Goal: Find specific page/section: Find specific page/section

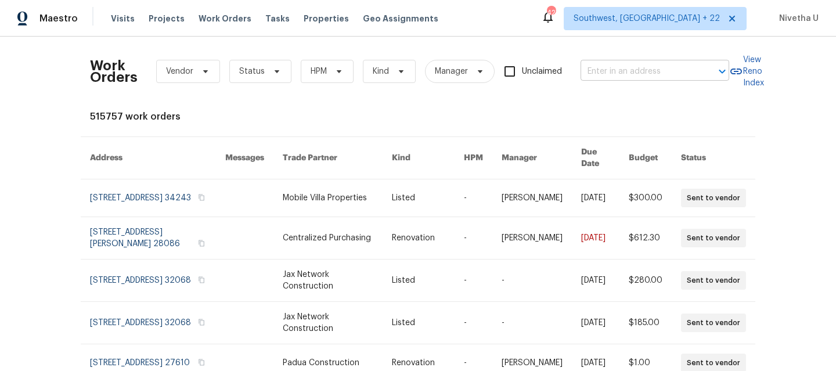
click at [596, 68] on input "text" at bounding box center [638, 72] width 116 height 18
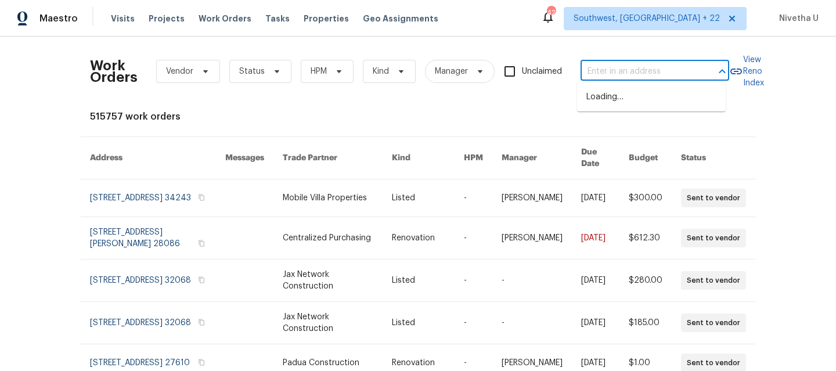
paste input "[STREET_ADDRESS]"
type input "[STREET_ADDRESS]"
click at [609, 104] on li "[STREET_ADDRESS]" at bounding box center [651, 97] width 149 height 19
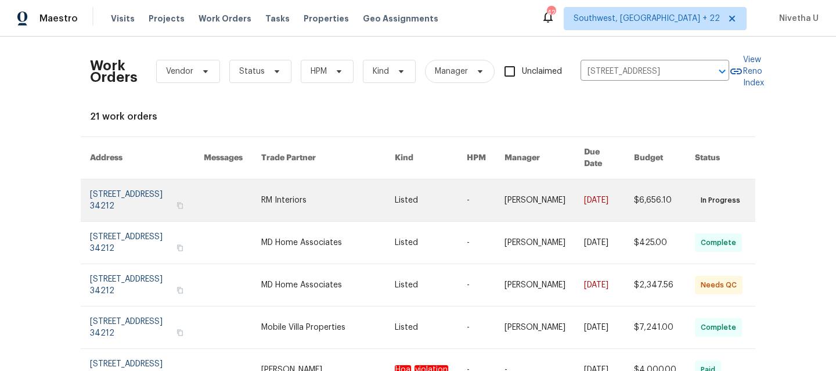
click at [118, 192] on link at bounding box center [147, 200] width 114 height 42
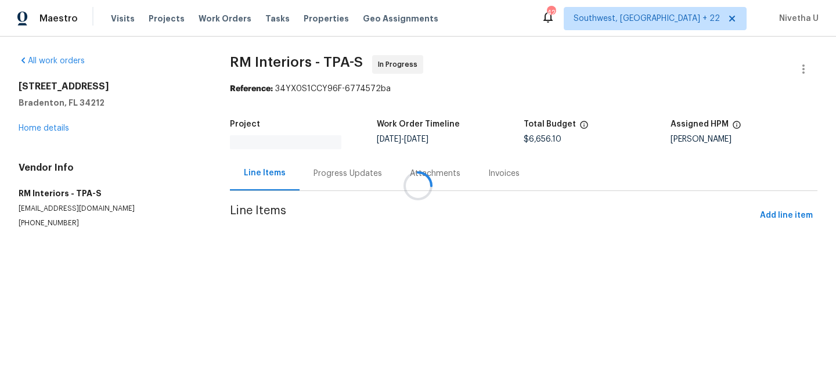
click at [37, 130] on div at bounding box center [418, 185] width 836 height 371
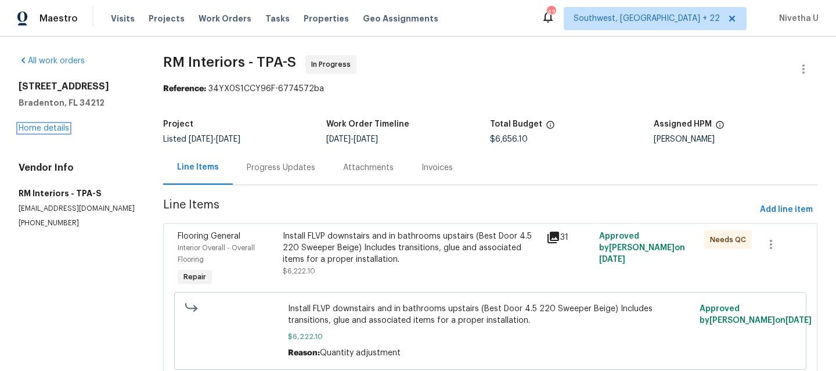
click at [37, 130] on link "Home details" at bounding box center [44, 128] width 50 height 8
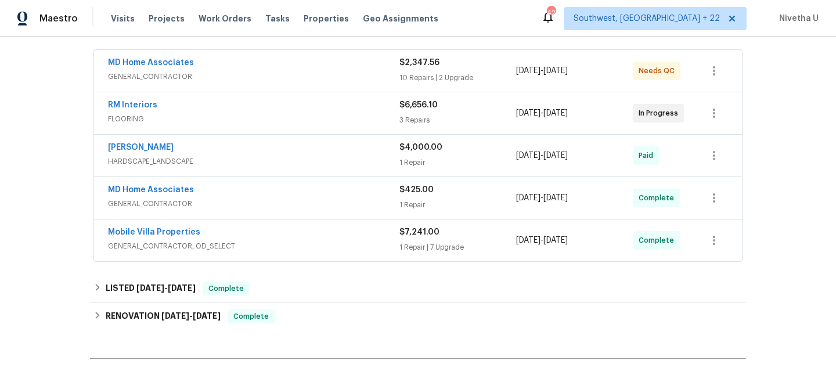
scroll to position [212, 0]
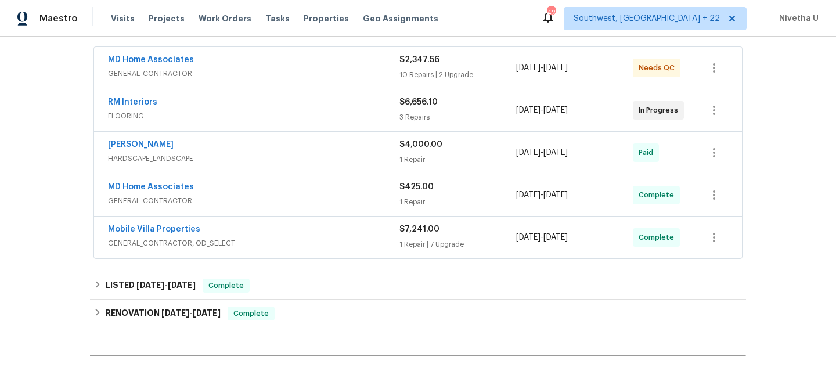
click at [295, 240] on span "GENERAL_CONTRACTOR, OD_SELECT" at bounding box center [253, 243] width 291 height 12
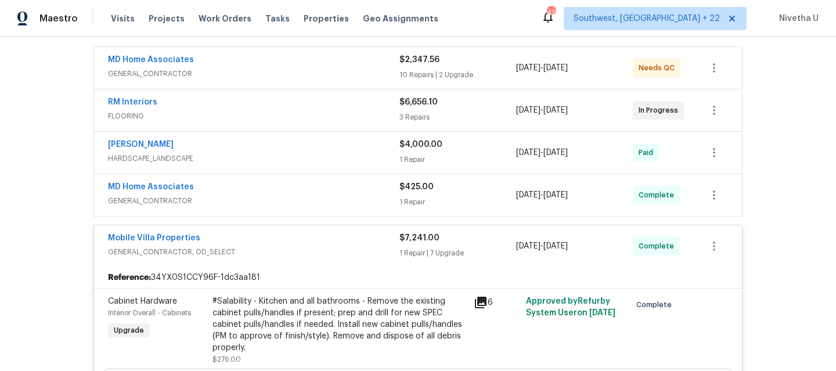
click at [295, 243] on div "Mobile Villa Properties" at bounding box center [253, 239] width 291 height 14
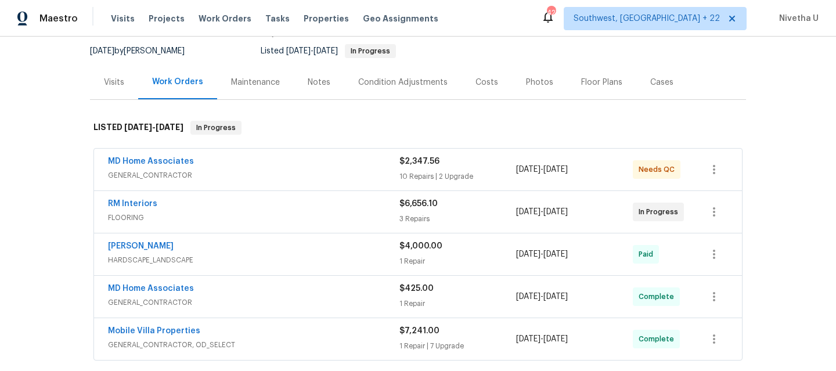
scroll to position [109, 0]
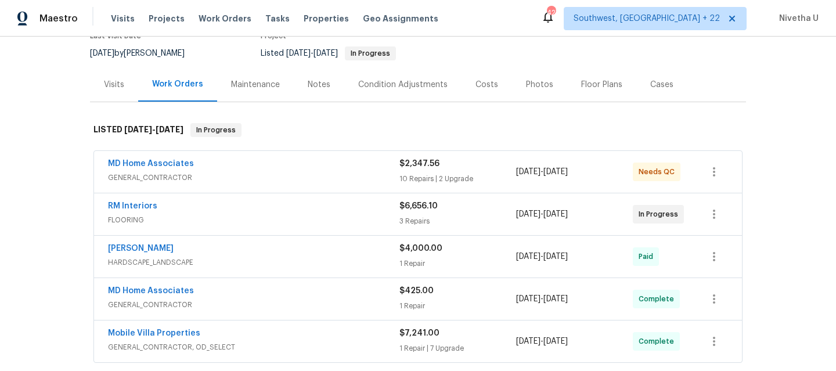
click at [299, 214] on span "FLOORING" at bounding box center [253, 220] width 291 height 12
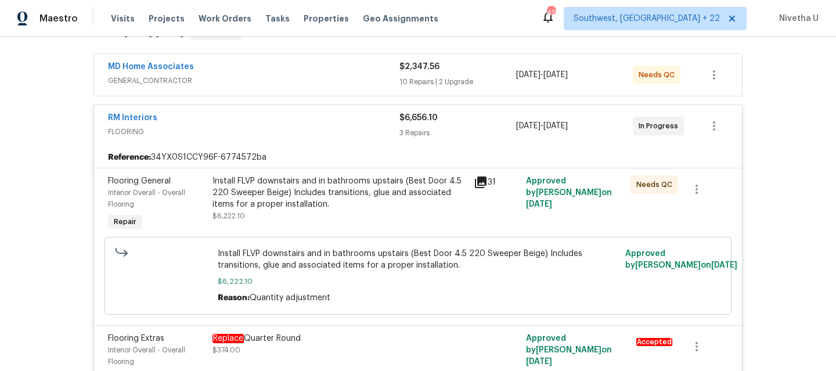
scroll to position [182, 0]
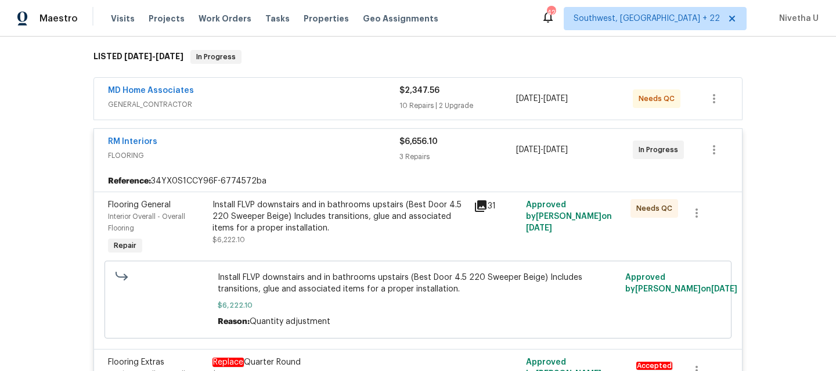
click at [319, 151] on span "FLOORING" at bounding box center [253, 156] width 291 height 12
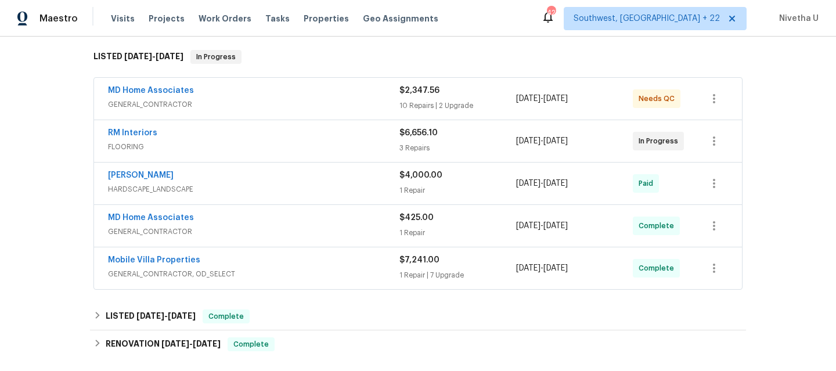
click at [296, 91] on div "MD Home Associates" at bounding box center [253, 92] width 291 height 14
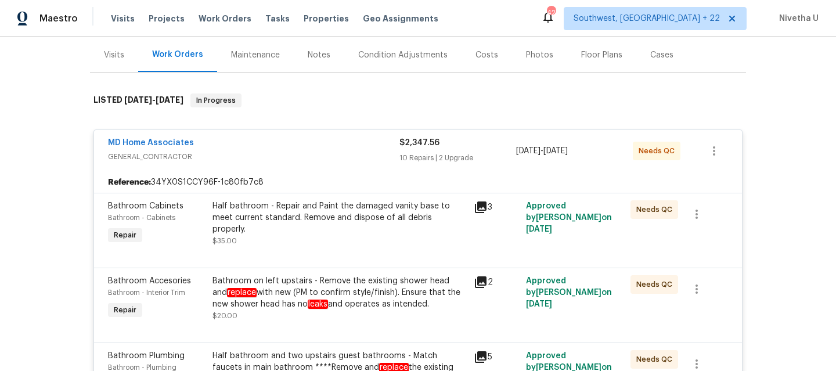
scroll to position [137, 0]
click at [288, 149] on div "MD Home Associates" at bounding box center [253, 145] width 291 height 14
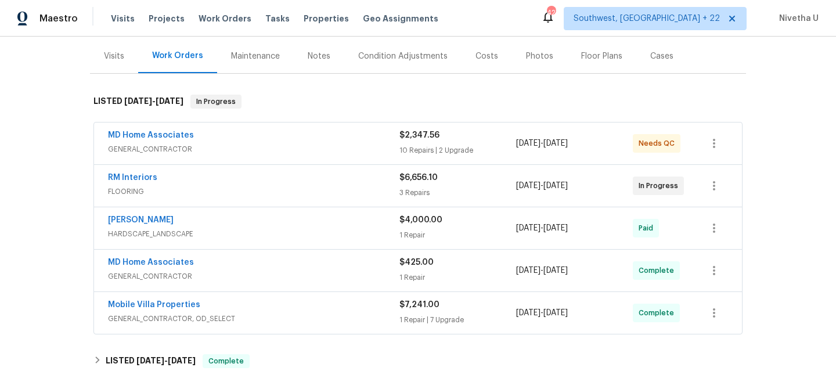
click at [303, 235] on span "HARDSCAPE_LANDSCAPE" at bounding box center [253, 234] width 291 height 12
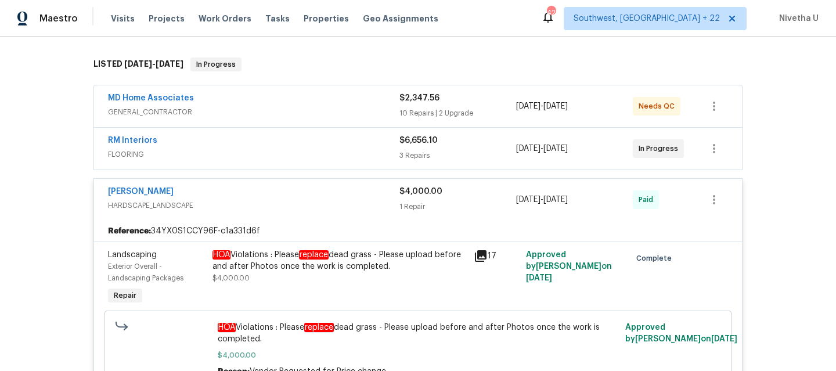
scroll to position [174, 0]
click at [282, 195] on div "[PERSON_NAME]" at bounding box center [253, 193] width 291 height 14
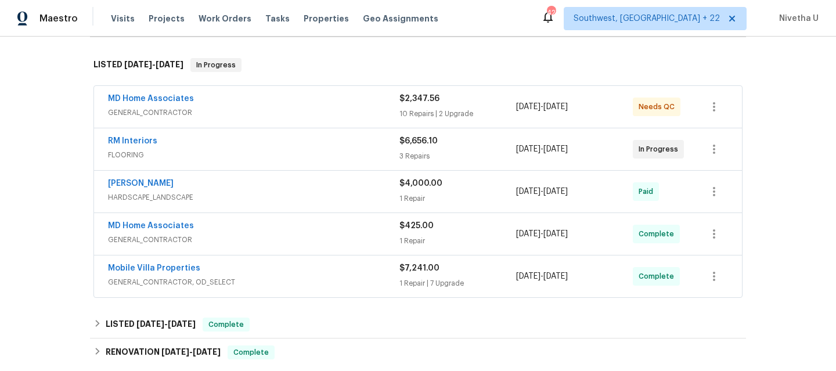
click at [288, 238] on span "GENERAL_CONTRACTOR" at bounding box center [253, 240] width 291 height 12
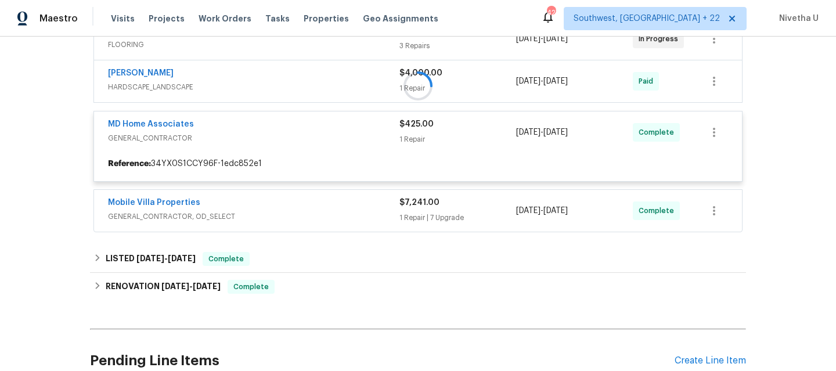
scroll to position [298, 0]
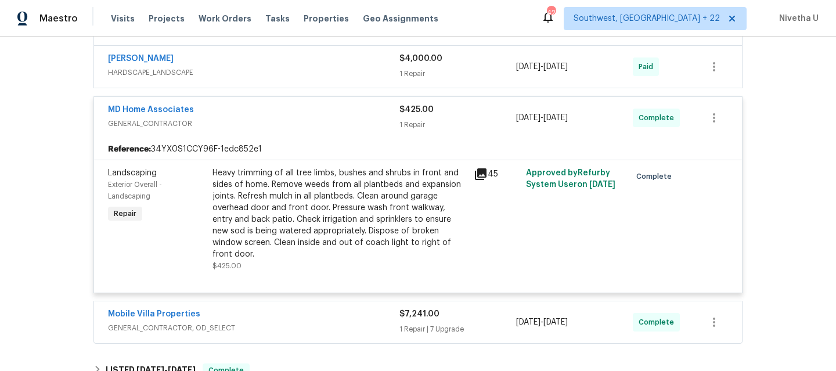
click at [265, 119] on span "GENERAL_CONTRACTOR" at bounding box center [253, 124] width 291 height 12
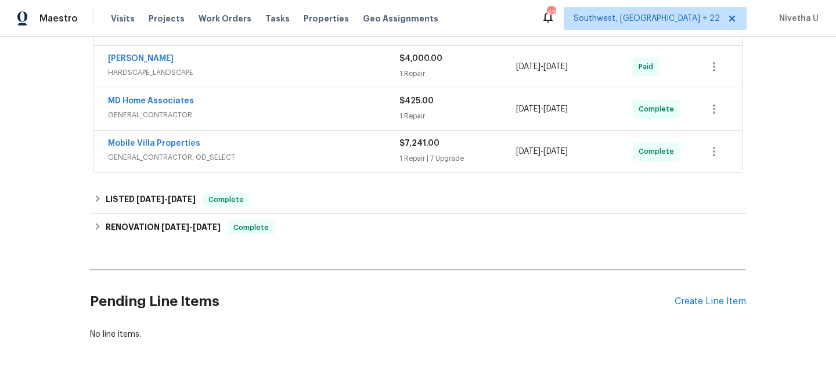
click at [268, 146] on div "Mobile Villa Properties" at bounding box center [253, 145] width 291 height 14
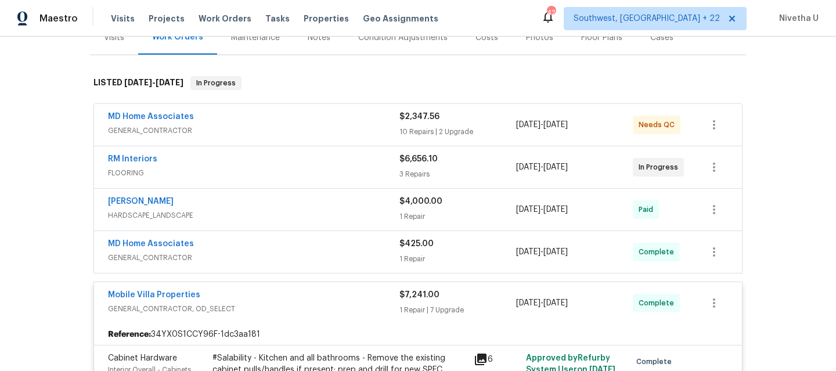
scroll to position [194, 0]
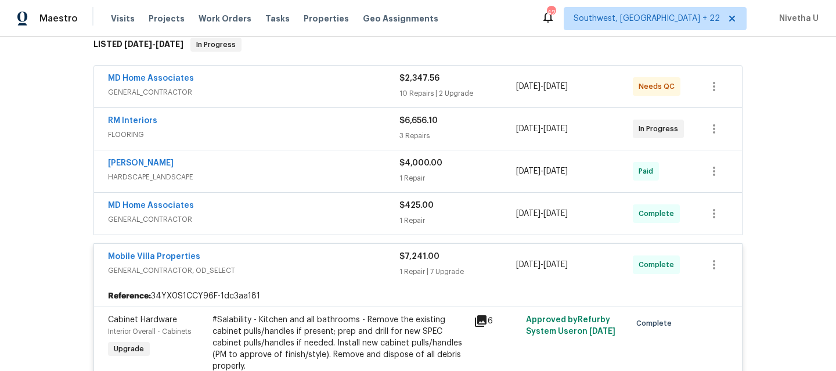
click at [265, 248] on div "Mobile Villa Properties GENERAL_CONTRACTOR, OD_SELECT $7,241.00 1 Repair | 7 Up…" at bounding box center [418, 265] width 648 height 42
click at [268, 258] on div "Mobile Villa Properties" at bounding box center [253, 257] width 291 height 14
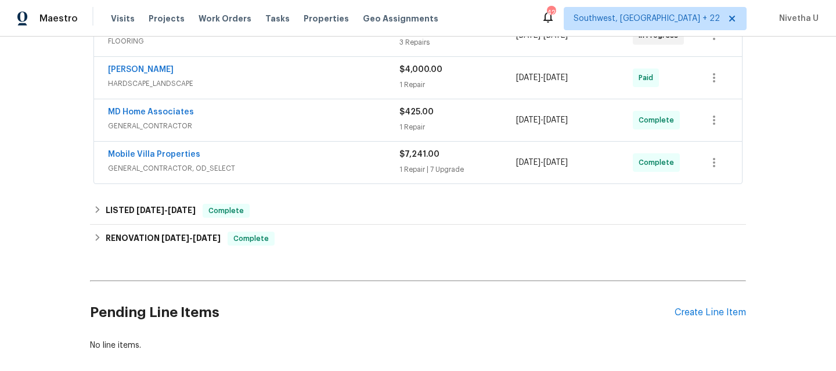
scroll to position [334, 0]
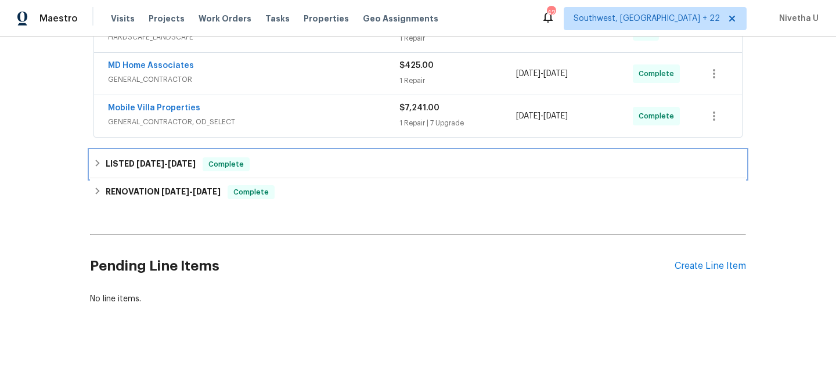
click at [282, 166] on div "LISTED [DATE] - [DATE] Complete" at bounding box center [417, 164] width 649 height 14
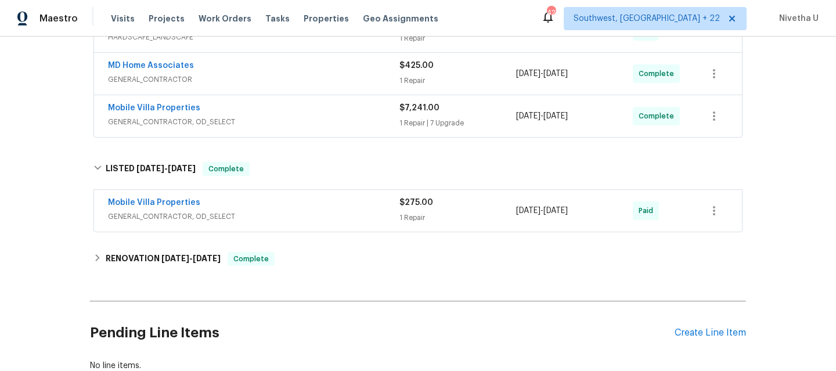
click at [274, 225] on div "Mobile Villa Properties GENERAL_CONTRACTOR, OD_SELECT $275.00 1 Repair [DATE] -…" at bounding box center [418, 211] width 648 height 42
click at [271, 219] on span "GENERAL_CONTRACTOR, OD_SELECT" at bounding box center [253, 217] width 291 height 12
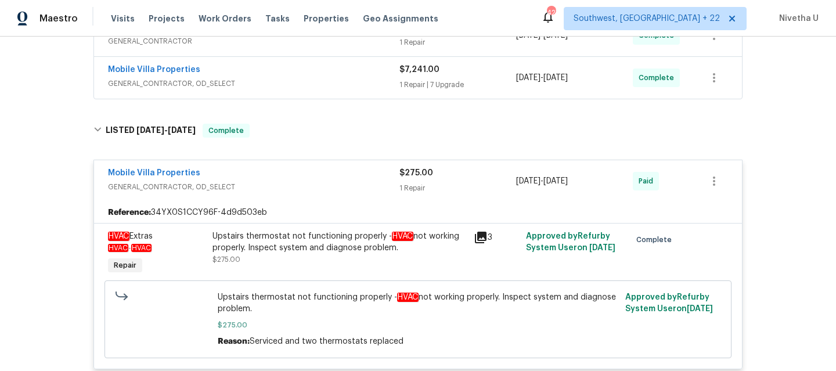
click at [259, 181] on span "GENERAL_CONTRACTOR, OD_SELECT" at bounding box center [253, 187] width 291 height 12
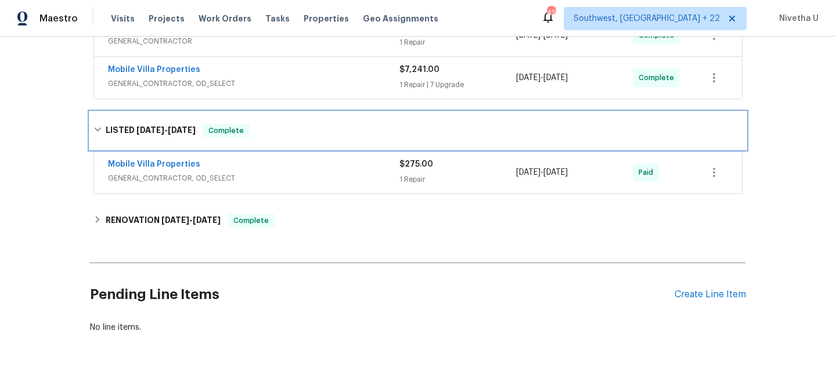
click at [257, 134] on div "LISTED [DATE] - [DATE] Complete" at bounding box center [417, 131] width 649 height 14
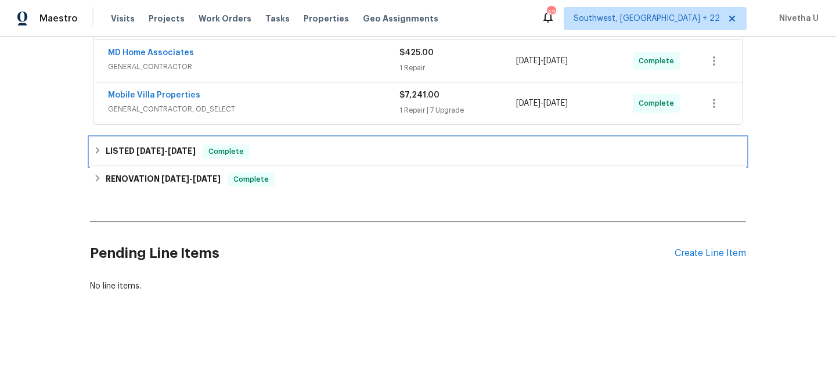
scroll to position [355, 0]
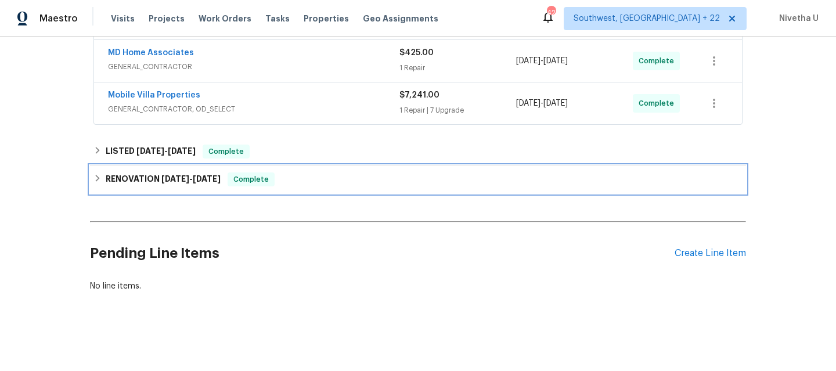
click at [259, 175] on span "Complete" at bounding box center [251, 180] width 45 height 12
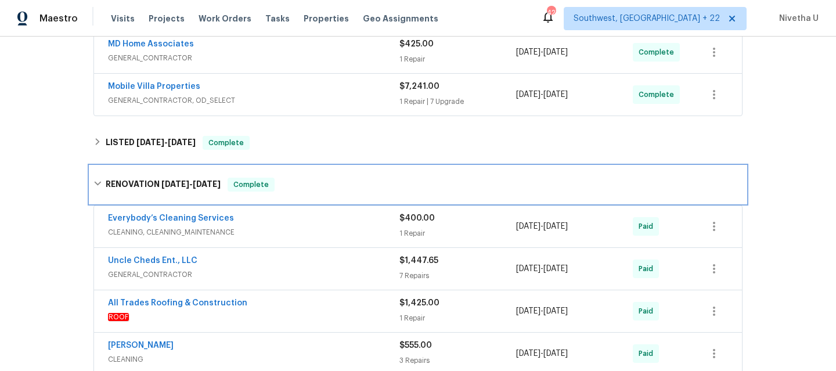
click at [259, 175] on div "RENOVATION [DATE] - [DATE] Complete" at bounding box center [418, 184] width 656 height 37
